Goal: Information Seeking & Learning: Learn about a topic

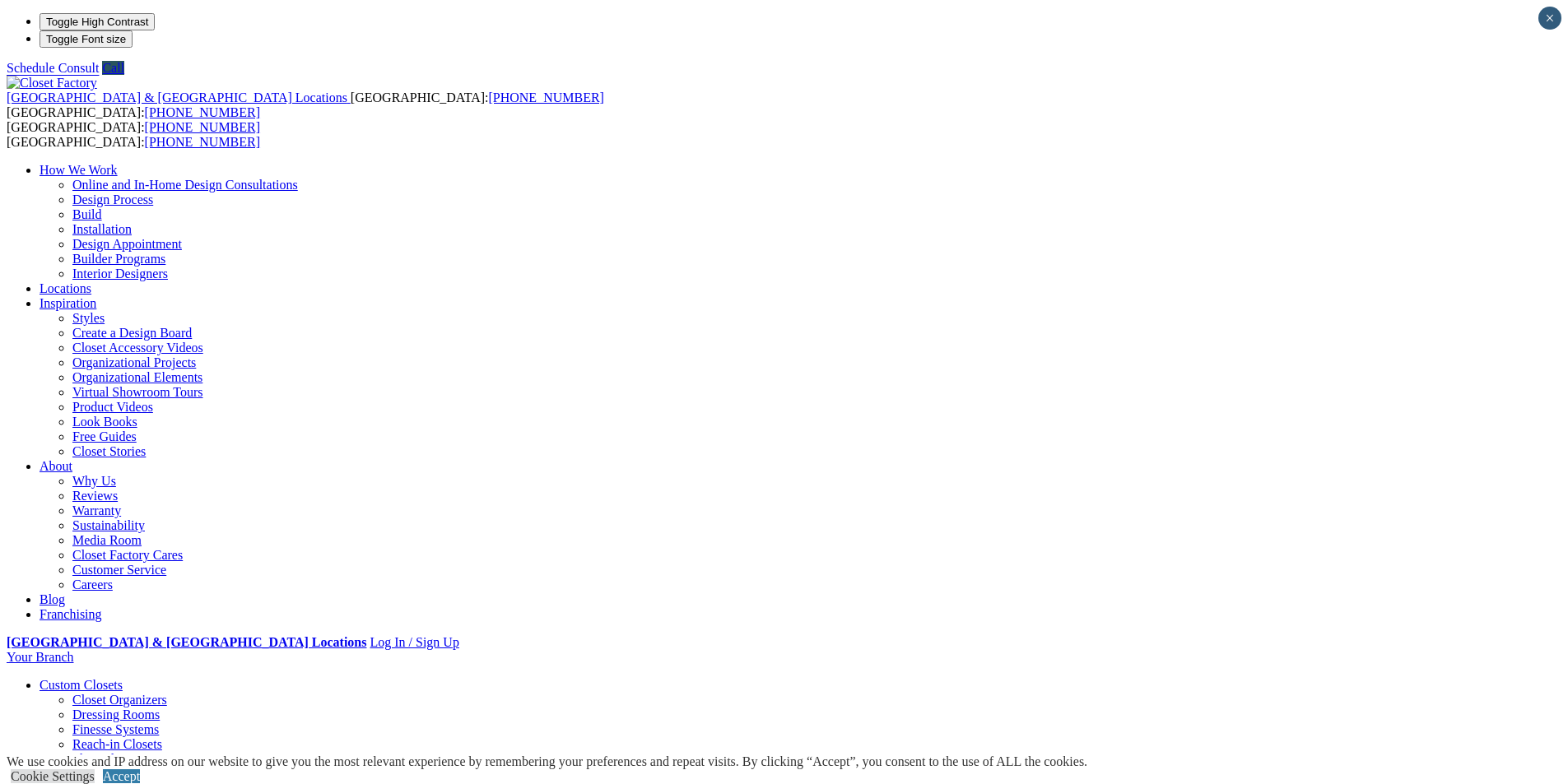
click at [112, 577] on link "Careers" at bounding box center [92, 584] width 40 height 14
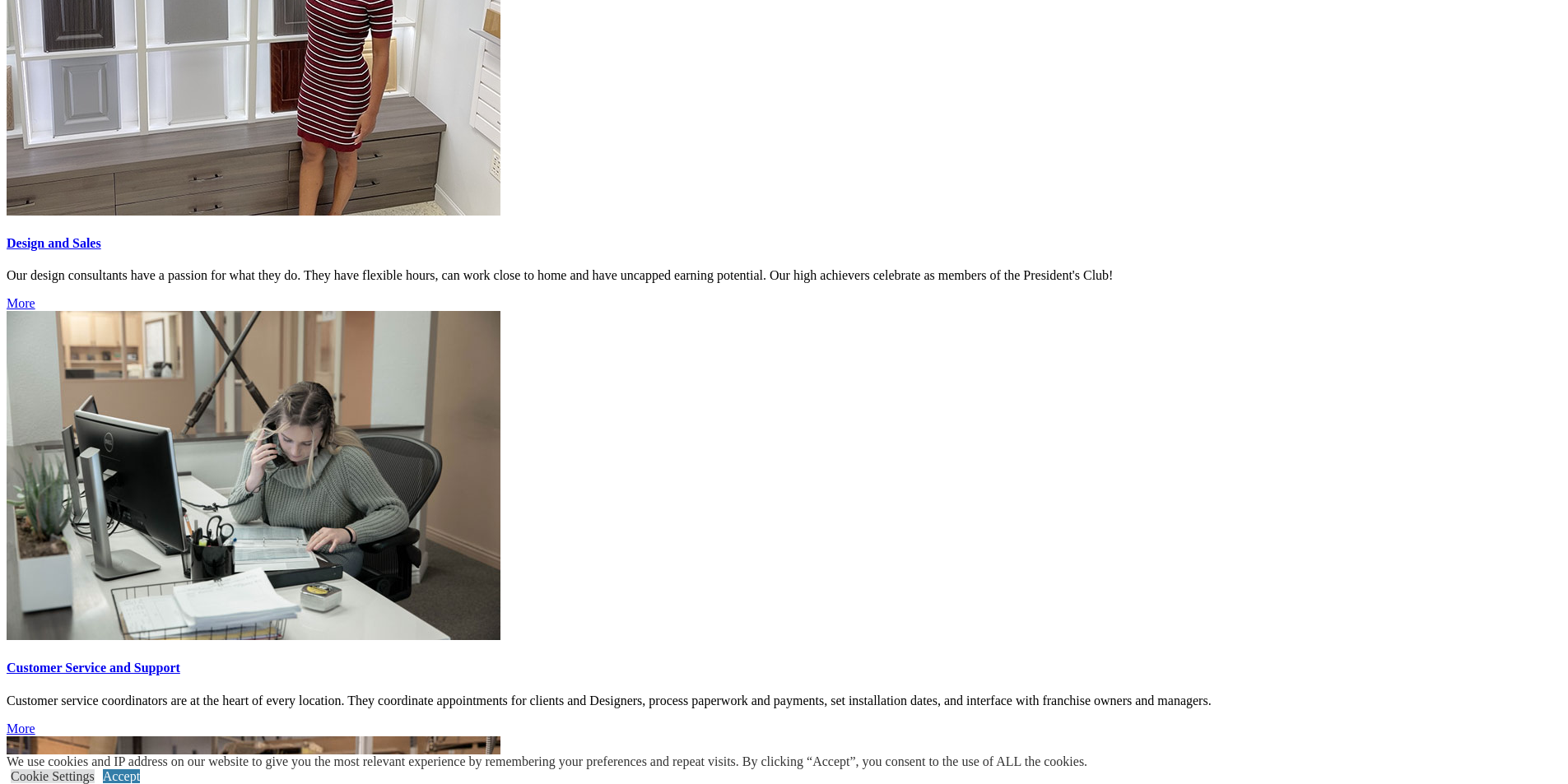
scroll to position [1563, 0]
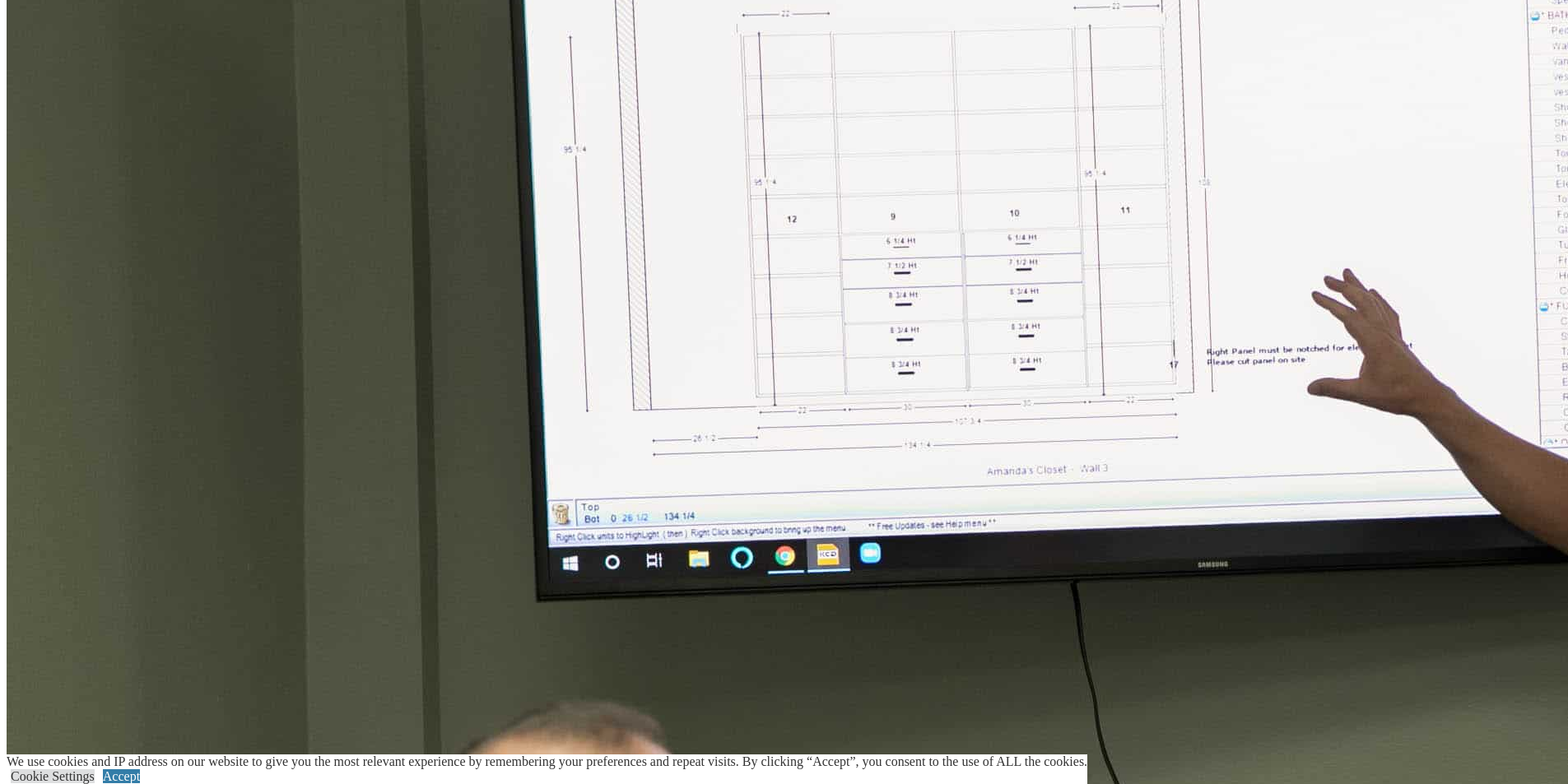
scroll to position [2990, 0]
